Goal: Transaction & Acquisition: Purchase product/service

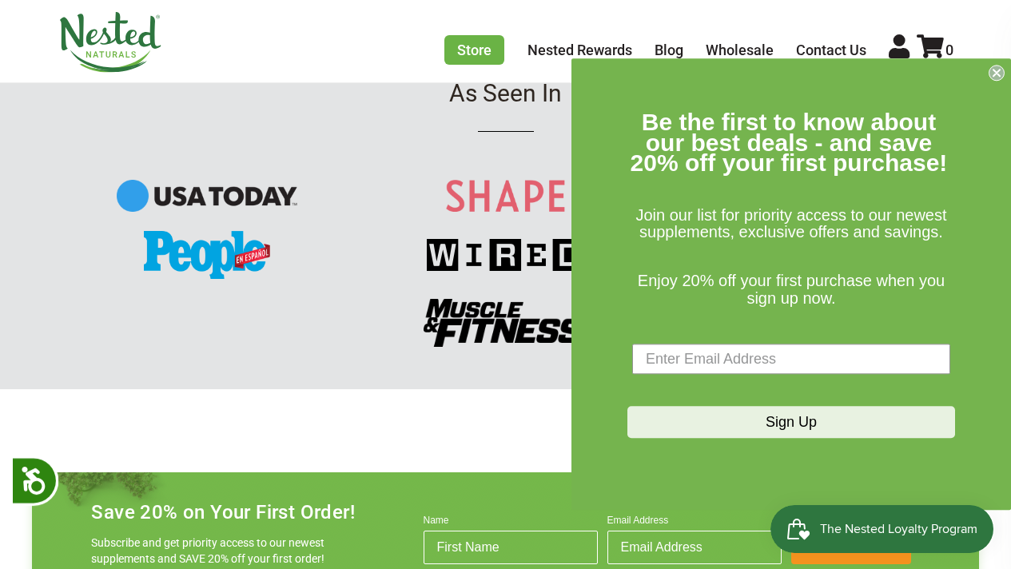
scroll to position [2169, 0]
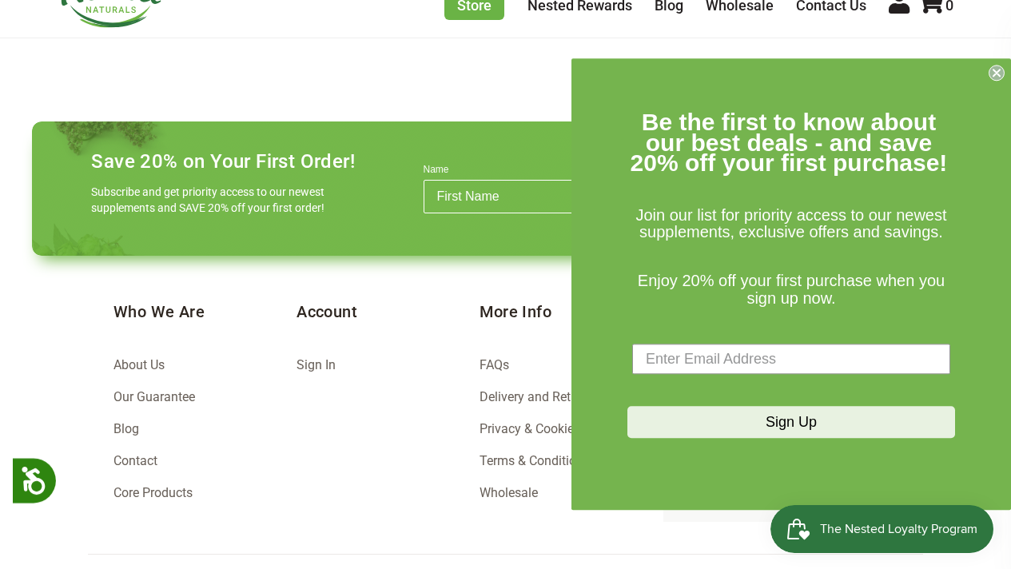
click at [999, 70] on icon "Close dialog" at bounding box center [997, 73] width 6 height 6
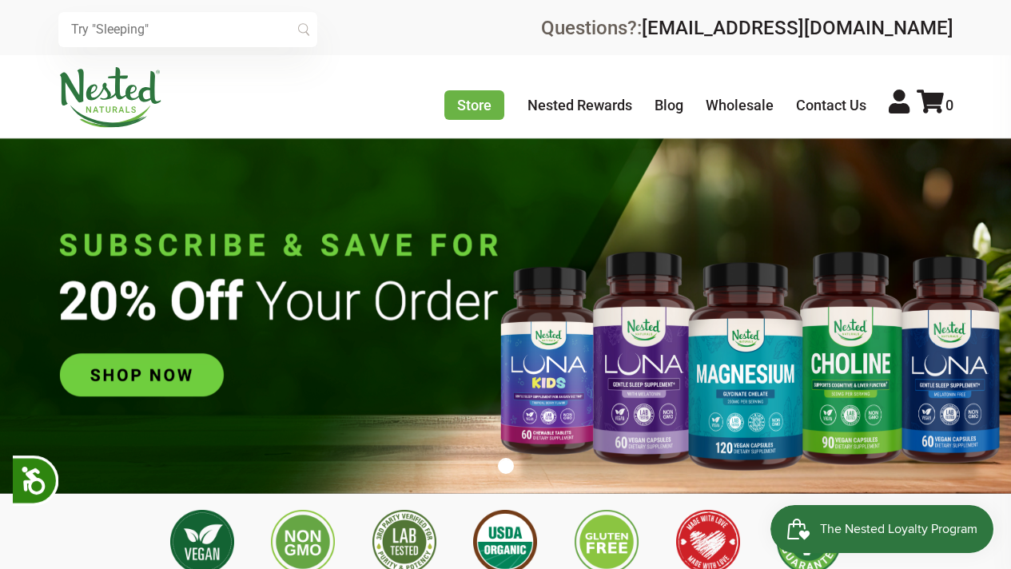
scroll to position [0, 561]
click at [150, 353] on img at bounding box center [505, 315] width 1011 height 355
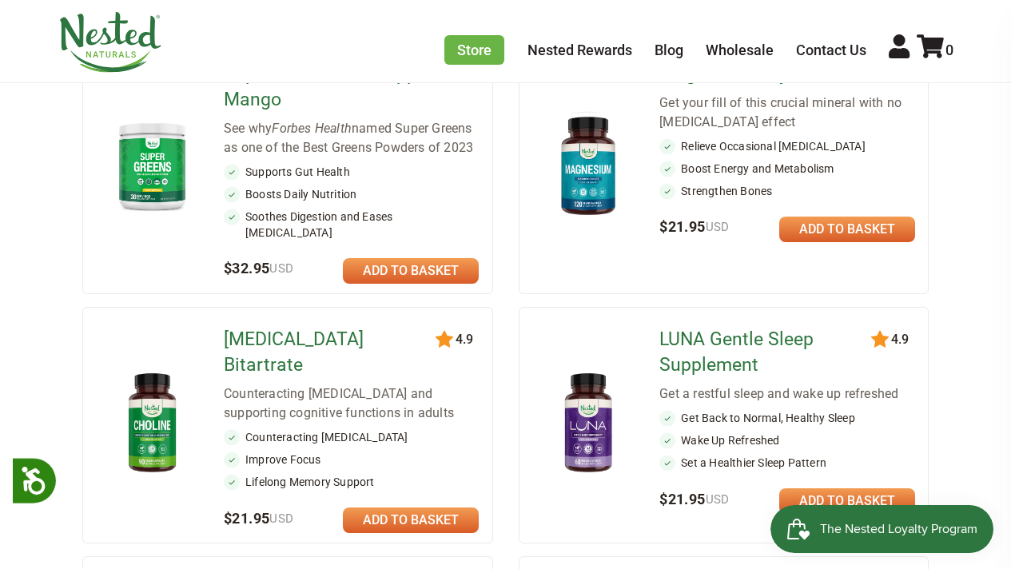
click at [281, 145] on div "See why Forbes Health named Super Greens as one of the Best Greens Powders of 2…" at bounding box center [351, 138] width 255 height 38
click at [126, 161] on img at bounding box center [152, 166] width 87 height 100
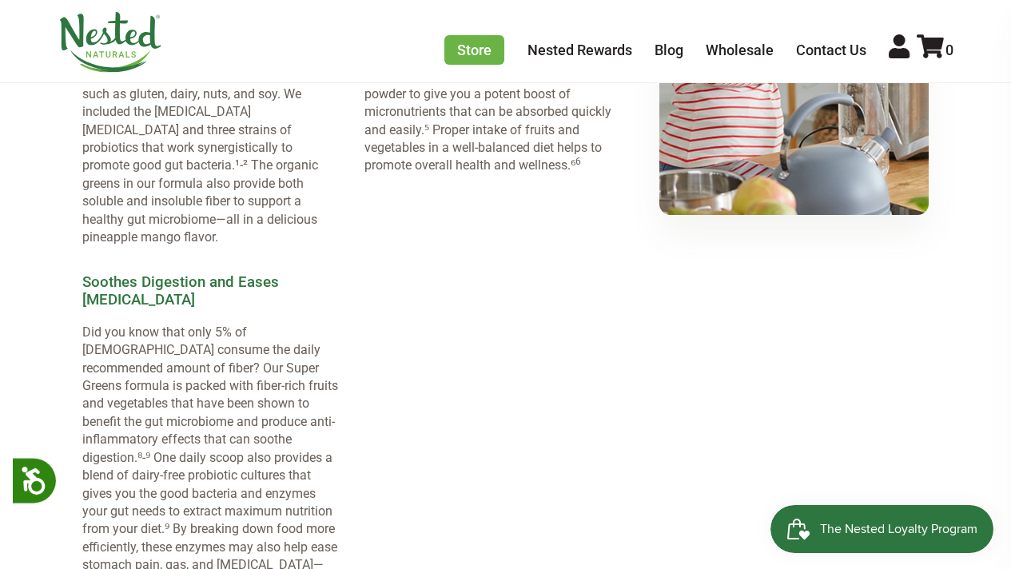
scroll to position [2115, 0]
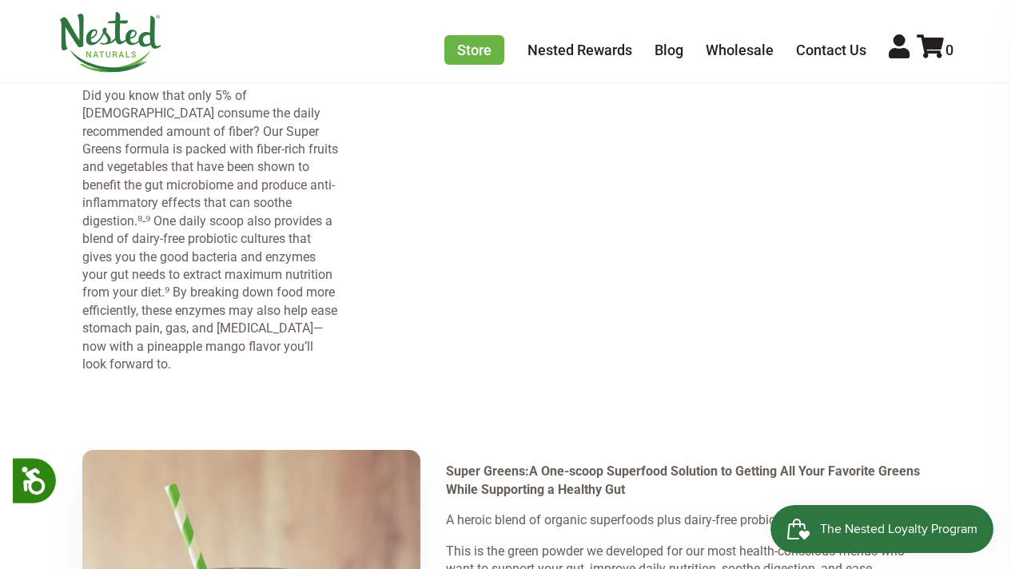
click at [112, 31] on img at bounding box center [110, 42] width 104 height 61
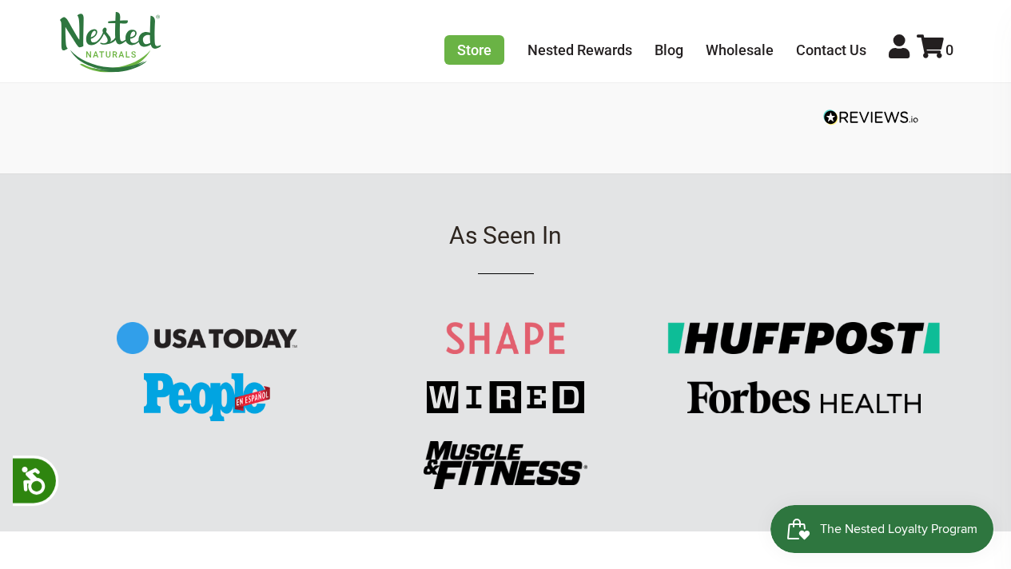
scroll to position [2258, 0]
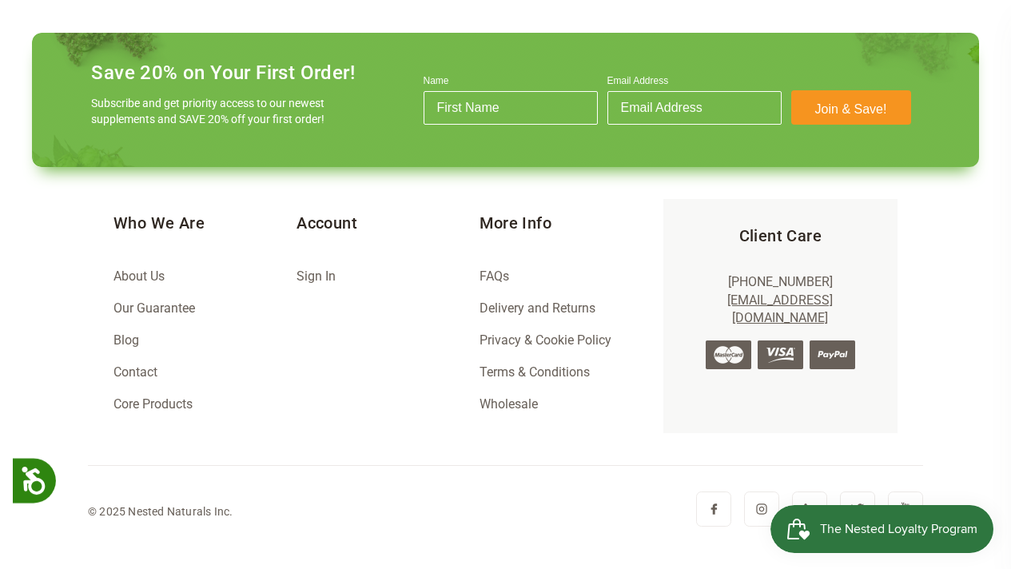
click at [716, 509] on img at bounding box center [713, 509] width 35 height 35
click at [760, 506] on img at bounding box center [761, 509] width 35 height 35
